Goal: Entertainment & Leisure: Consume media (video, audio)

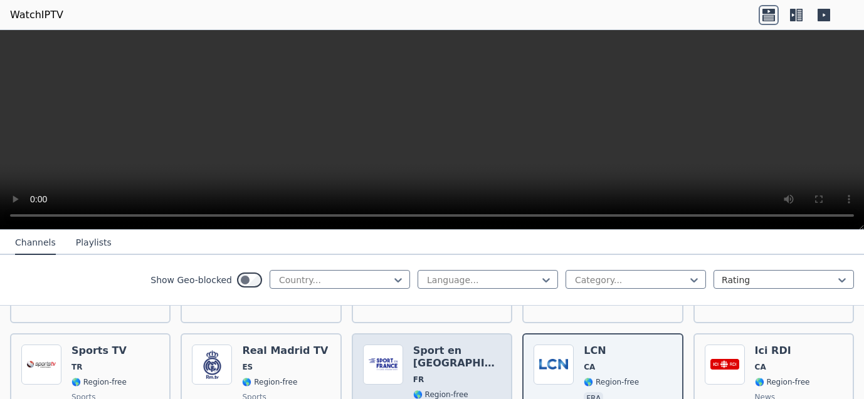
click at [433, 364] on div "Sport en [GEOGRAPHIC_DATA] FR 🌎 Region-free sports fra" at bounding box center [457, 390] width 88 height 90
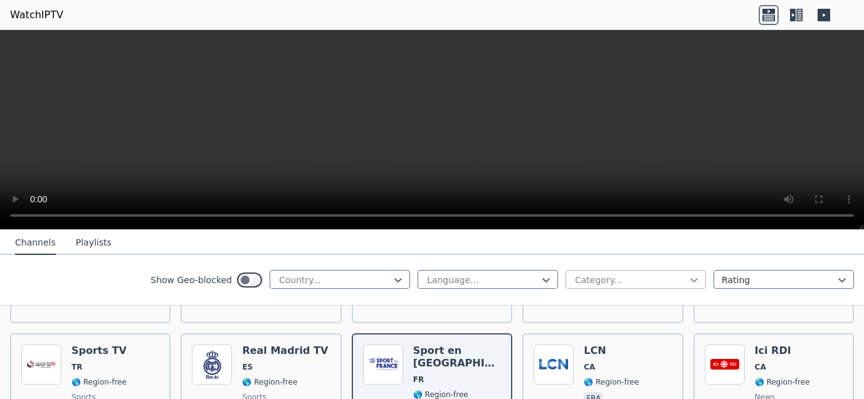
click at [688, 281] on icon at bounding box center [694, 280] width 13 height 13
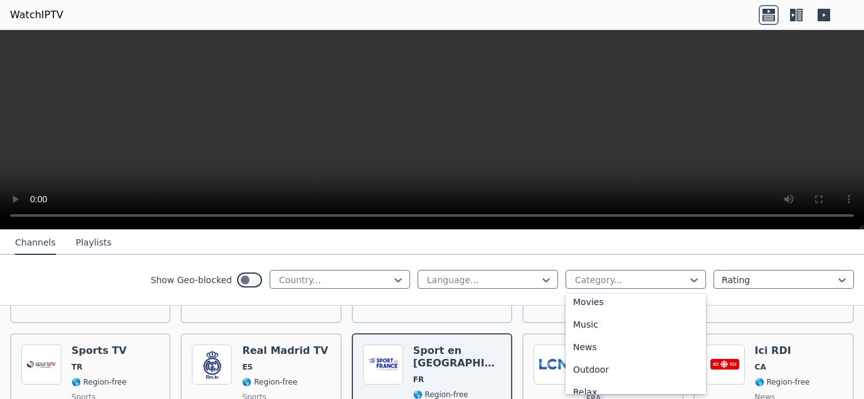
scroll to position [280, 0]
click at [602, 363] on div "Movies" at bounding box center [636, 366] width 140 height 23
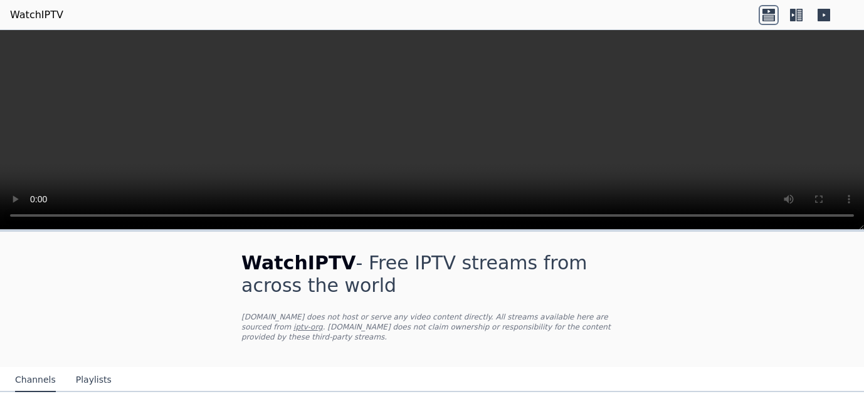
scroll to position [324, 0]
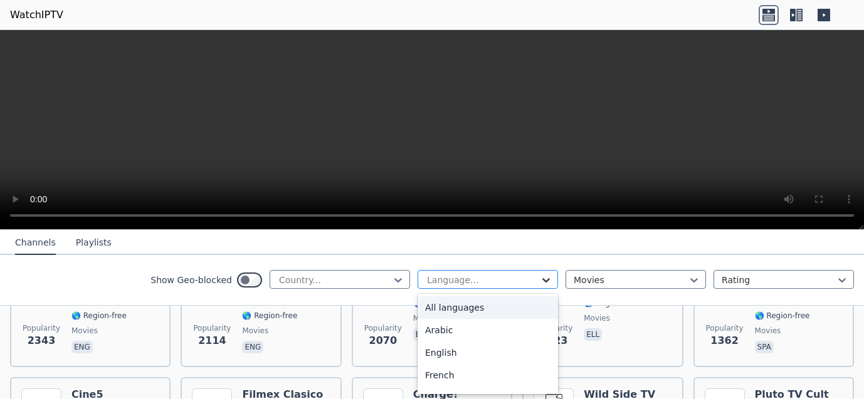
click at [542, 282] on icon at bounding box center [546, 280] width 8 height 4
click at [485, 351] on div "English" at bounding box center [488, 353] width 140 height 23
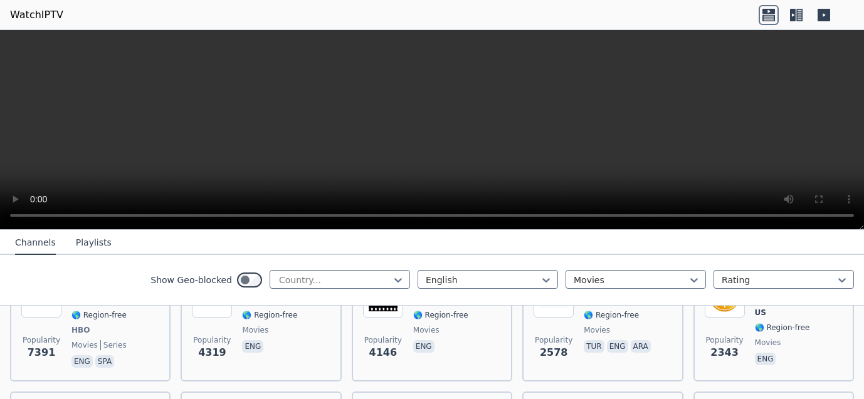
scroll to position [145, 0]
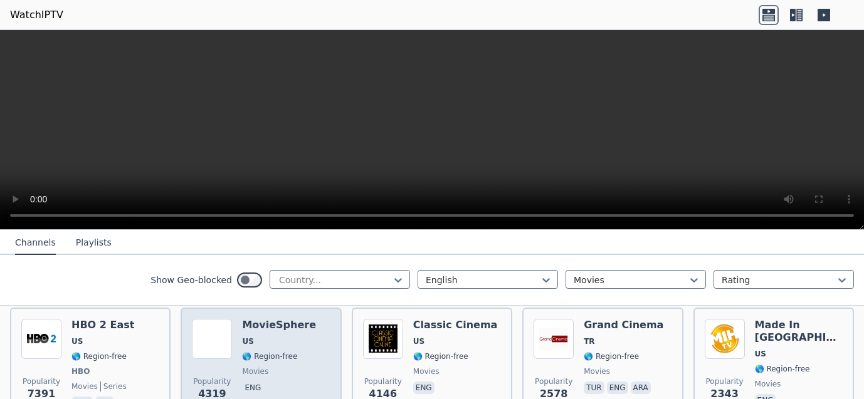
click at [258, 339] on div "MovieSphere US 🌎 Region-free movies eng" at bounding box center [279, 365] width 74 height 93
